Goal: Book appointment/travel/reservation

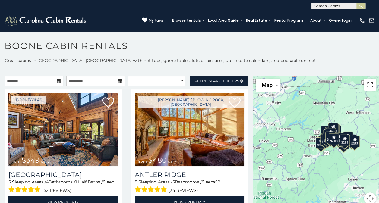
click at [367, 85] on button "Toggle fullscreen view" at bounding box center [370, 85] width 12 height 12
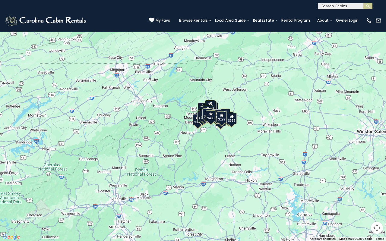
click at [23, 9] on img "Change map style" at bounding box center [24, 9] width 2 height 1
click at [334, 44] on div "$349 $480 $315 $425 $565 $355 $635 $675 $930 $400 $451 $330 $400 $485 $460 $395…" at bounding box center [193, 120] width 386 height 241
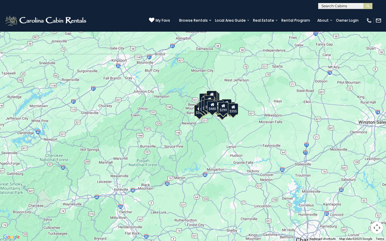
drag, startPoint x: 233, startPoint y: 143, endPoint x: 233, endPoint y: 133, distance: 9.9
click at [233, 133] on div "$349 $480 $315 $425 $565 $355 $635 $675 $930 $400 $451 $330 $400 $485 $460 $395…" at bounding box center [193, 120] width 386 height 241
click at [234, 108] on icon at bounding box center [233, 107] width 4 height 4
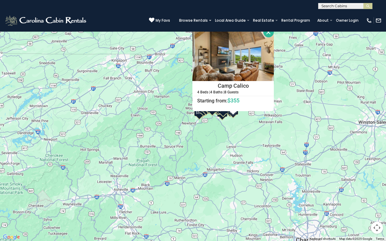
click at [123, 114] on div "$349 $480 $315 $425 $565 $355 $635 $675 $930 $400 $451 $330 $400 $485 $460 $395…" at bounding box center [193, 120] width 386 height 241
click at [266, 28] on button "Close" at bounding box center [268, 32] width 11 height 11
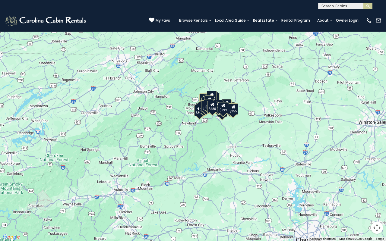
click at [213, 110] on div "$480" at bounding box center [212, 106] width 10 height 11
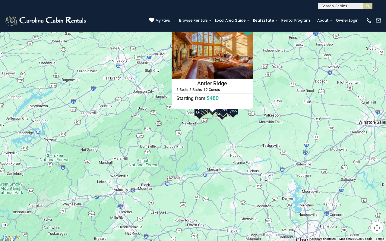
click at [248, 27] on button "Close" at bounding box center [247, 29] width 11 height 11
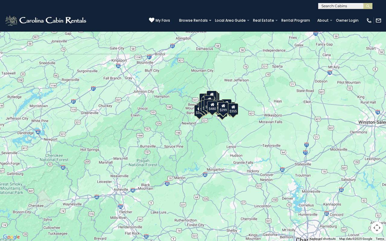
click at [201, 117] on div "$349 $480 $315 $425 $565 $355 $635 $675 $930 $400 $451 $330 $400 $485 $460 $395…" at bounding box center [193, 120] width 386 height 241
click at [200, 116] on div "$349 $480 $315 $425 $565 $355 $635 $675 $930 $400 $451 $330 $400 $485 $460 $395…" at bounding box center [193, 120] width 386 height 241
click at [225, 109] on div "$299" at bounding box center [223, 107] width 10 height 11
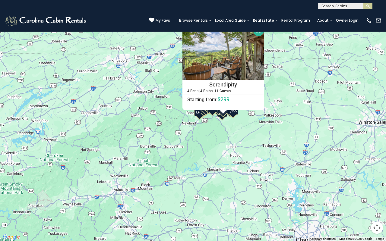
click at [259, 33] on button "Close" at bounding box center [258, 31] width 11 height 11
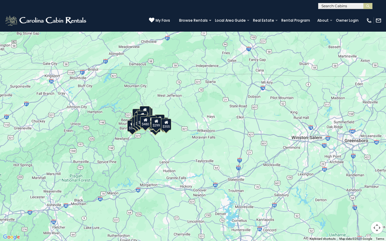
drag, startPoint x: 208, startPoint y: 100, endPoint x: 144, endPoint y: 113, distance: 65.8
click at [143, 114] on div "$225" at bounding box center [142, 119] width 10 height 11
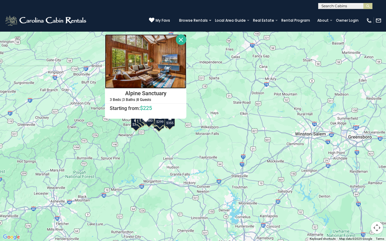
click at [155, 69] on img at bounding box center [145, 61] width 81 height 54
